Goal: Task Accomplishment & Management: Manage account settings

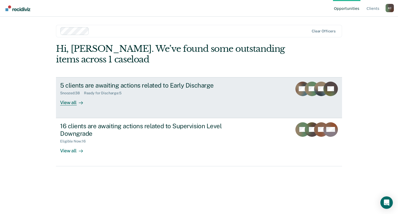
click at [63, 104] on div "View all" at bounding box center [74, 100] width 29 height 10
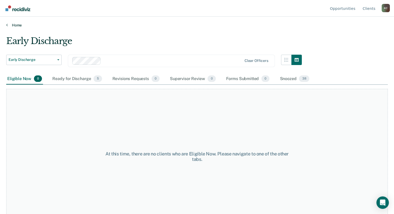
click at [9, 26] on link "Home" at bounding box center [197, 25] width 382 height 5
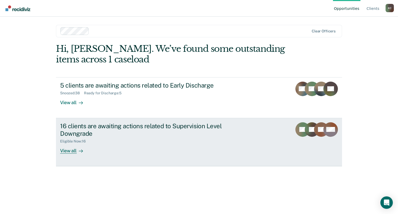
click at [67, 150] on div "View all" at bounding box center [74, 149] width 29 height 10
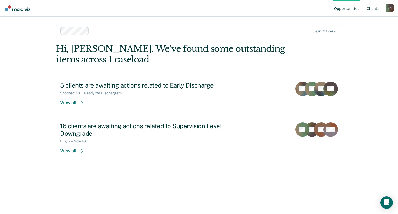
click at [375, 10] on link "Client s" at bounding box center [373, 8] width 15 height 17
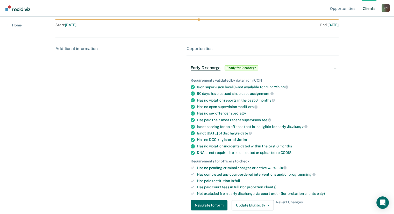
scroll to position [63, 0]
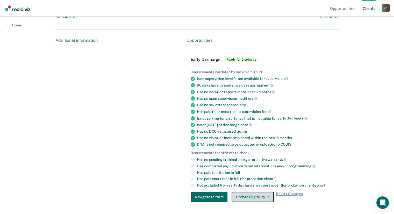
click at [259, 197] on button "Update Eligibility" at bounding box center [253, 197] width 42 height 10
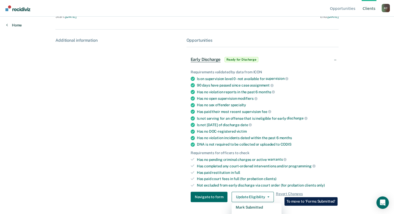
click at [9, 25] on link "Home" at bounding box center [14, 25] width 16 height 5
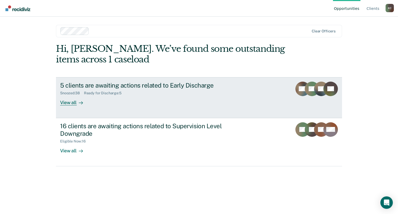
click at [65, 100] on div "View all" at bounding box center [74, 100] width 29 height 10
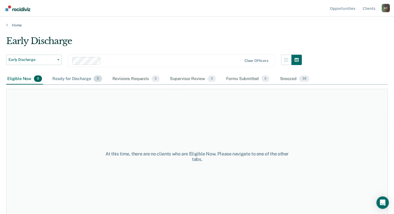
click at [69, 77] on div "Ready for Discharge 5" at bounding box center [77, 78] width 52 height 11
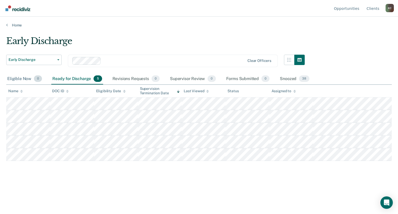
click at [21, 79] on div "Eligible Now 0" at bounding box center [24, 78] width 37 height 11
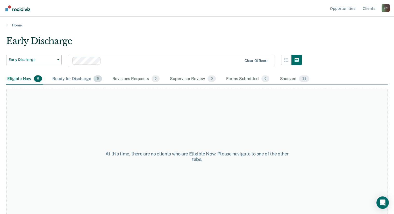
click at [82, 78] on div "Ready for Discharge 5" at bounding box center [77, 78] width 52 height 11
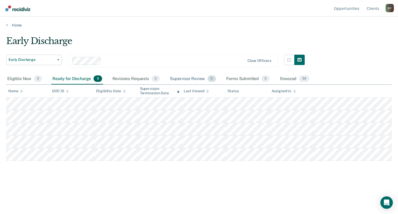
click at [176, 80] on div "Supervisor Review 0" at bounding box center [193, 78] width 48 height 11
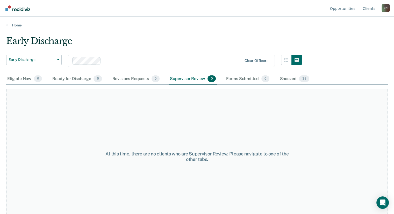
drag, startPoint x: 176, startPoint y: 80, endPoint x: 154, endPoint y: 105, distance: 34.1
click at [154, 105] on div "At this time, there are no clients who are Supervisor Review. Please navigate t…" at bounding box center [197, 156] width 382 height 135
click at [288, 80] on div "Snoozed 38" at bounding box center [295, 78] width 32 height 11
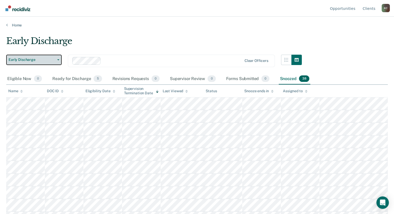
click at [48, 59] on span "Early Discharge" at bounding box center [32, 60] width 47 height 4
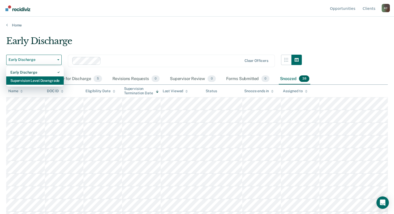
click at [47, 81] on div "Supervision Level Downgrade" at bounding box center [34, 80] width 49 height 8
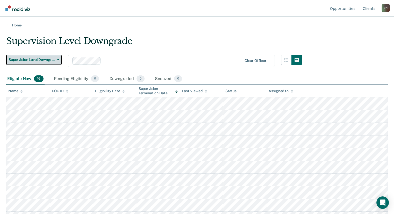
click at [36, 60] on span "Supervision Level Downgrade" at bounding box center [32, 60] width 47 height 4
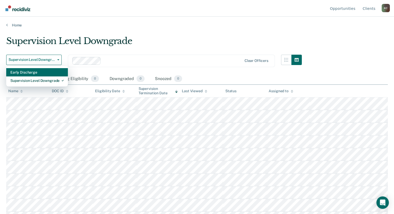
click at [26, 72] on div "Early Discharge" at bounding box center [36, 72] width 53 height 8
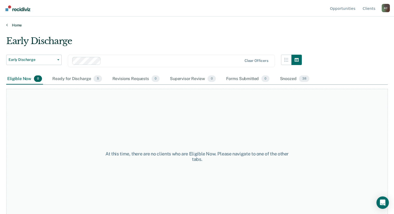
click at [17, 25] on link "Home" at bounding box center [197, 25] width 382 height 5
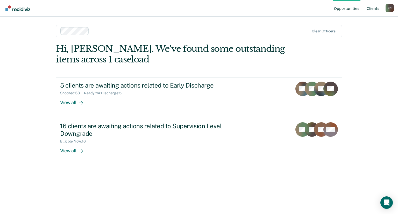
click at [374, 9] on link "Client s" at bounding box center [373, 8] width 15 height 17
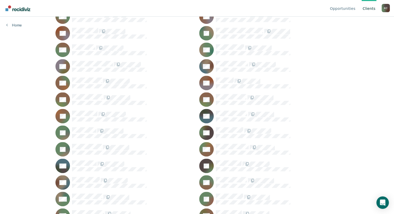
scroll to position [285, 0]
drag, startPoint x: 260, startPoint y: 144, endPoint x: 324, endPoint y: 132, distance: 64.7
click at [324, 132] on div at bounding box center [277, 132] width 123 height 11
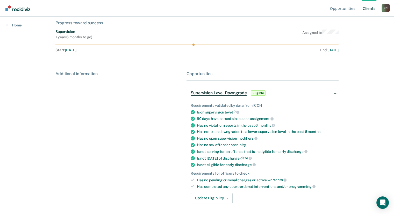
scroll to position [31, 0]
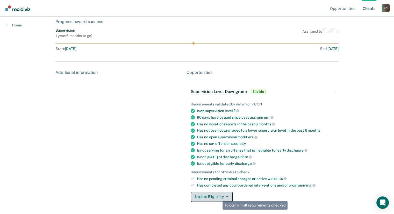
click at [220, 196] on button "Update Eligibility" at bounding box center [212, 197] width 42 height 10
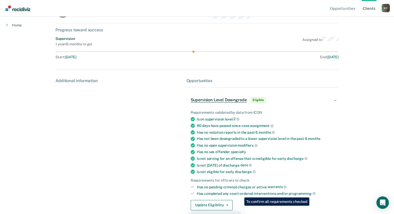
scroll to position [35, 0]
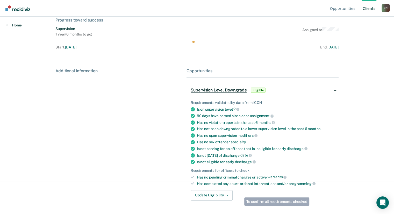
click at [17, 25] on link "Home" at bounding box center [14, 25] width 16 height 5
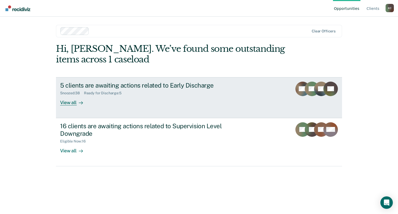
click at [72, 104] on div "View all" at bounding box center [74, 100] width 29 height 10
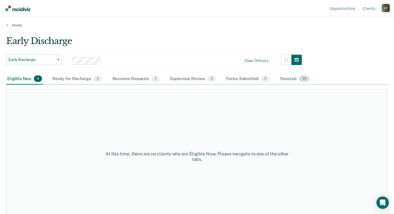
click at [289, 80] on div "Snoozed 38" at bounding box center [295, 78] width 32 height 11
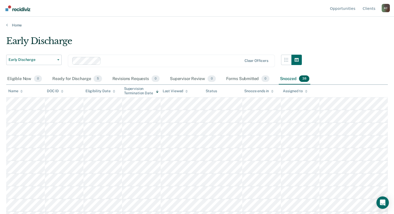
click at [210, 47] on div "Early Discharge" at bounding box center [154, 43] width 296 height 15
click at [286, 61] on button "button" at bounding box center [286, 60] width 10 height 10
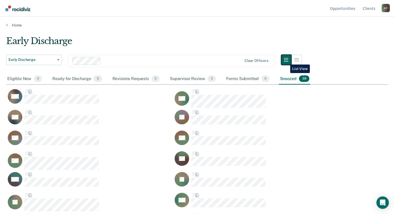
scroll to position [135, 377]
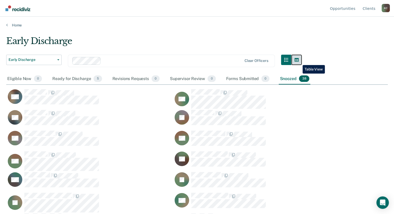
click at [299, 61] on icon "button" at bounding box center [297, 60] width 4 height 4
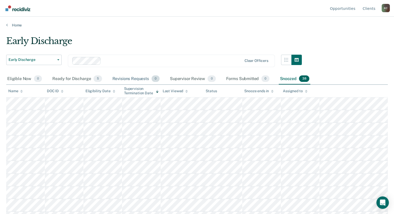
click at [126, 79] on div "Revisions Requests 0" at bounding box center [135, 78] width 49 height 11
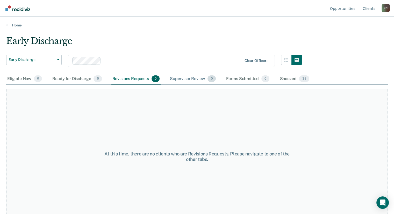
click at [191, 78] on div "Supervisor Review 0" at bounding box center [193, 78] width 48 height 11
click at [248, 80] on div "Forms Submitted 0" at bounding box center [248, 78] width 46 height 11
click at [291, 79] on div "Snoozed 38" at bounding box center [295, 78] width 32 height 11
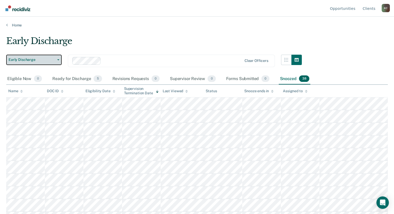
click at [49, 60] on span "Early Discharge" at bounding box center [32, 60] width 47 height 4
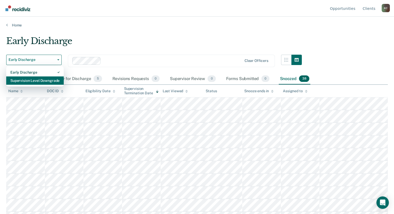
click at [41, 79] on div "Supervision Level Downgrade" at bounding box center [34, 80] width 49 height 8
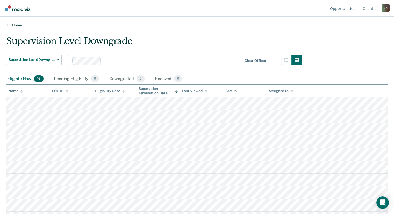
click at [241, 24] on link "Home" at bounding box center [197, 25] width 382 height 5
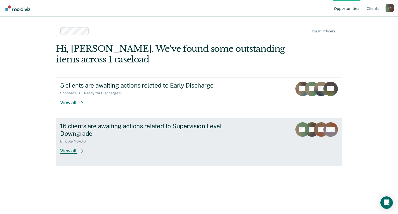
click at [70, 151] on div "View all" at bounding box center [74, 149] width 29 height 10
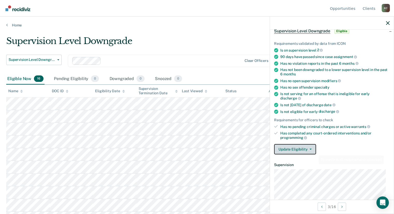
click at [309, 147] on button "Update Eligibility" at bounding box center [295, 149] width 42 height 10
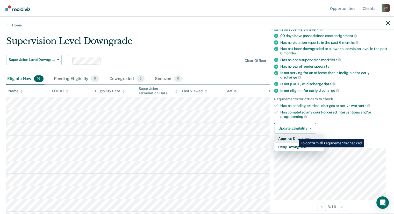
scroll to position [49, 0]
click at [295, 135] on button "Approve Downgrade" at bounding box center [299, 138] width 50 height 8
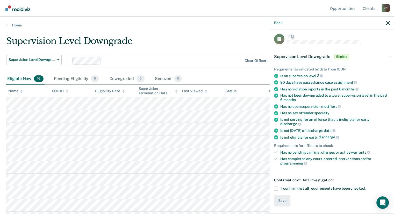
scroll to position [0, 0]
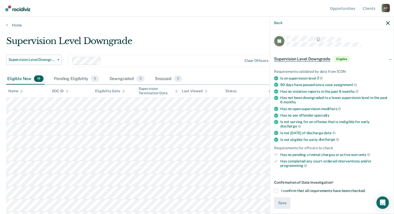
click at [276, 189] on span at bounding box center [276, 191] width 4 height 4
click at [366, 189] on input "I confirm that all requirements have been checked." at bounding box center [366, 189] width 0 height 0
click at [283, 199] on button "Save" at bounding box center [282, 203] width 16 height 12
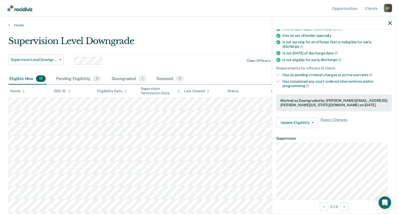
scroll to position [80, 0]
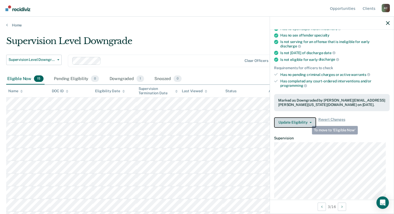
click at [306, 119] on button "Update Eligibility" at bounding box center [295, 122] width 42 height 10
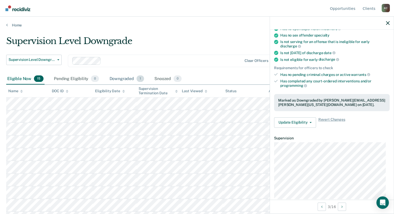
click at [117, 78] on div "Downgraded 1" at bounding box center [126, 78] width 37 height 11
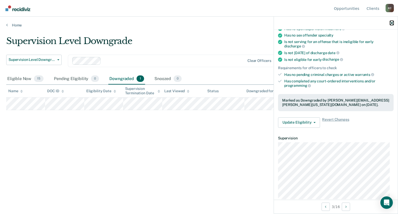
click at [392, 24] on icon "button" at bounding box center [392, 23] width 4 height 4
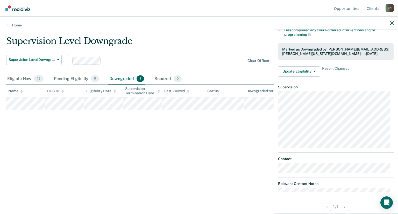
scroll to position [132, 0]
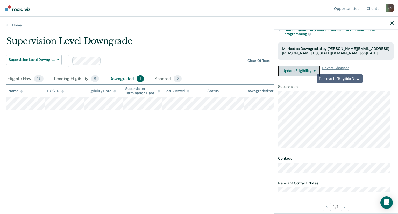
click at [312, 70] on button "Update Eligibility" at bounding box center [299, 71] width 42 height 10
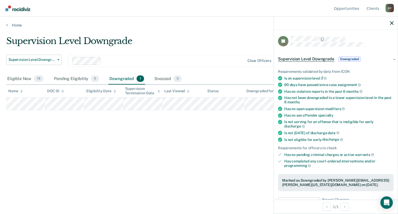
scroll to position [0, 0]
